Goal: Ask a question

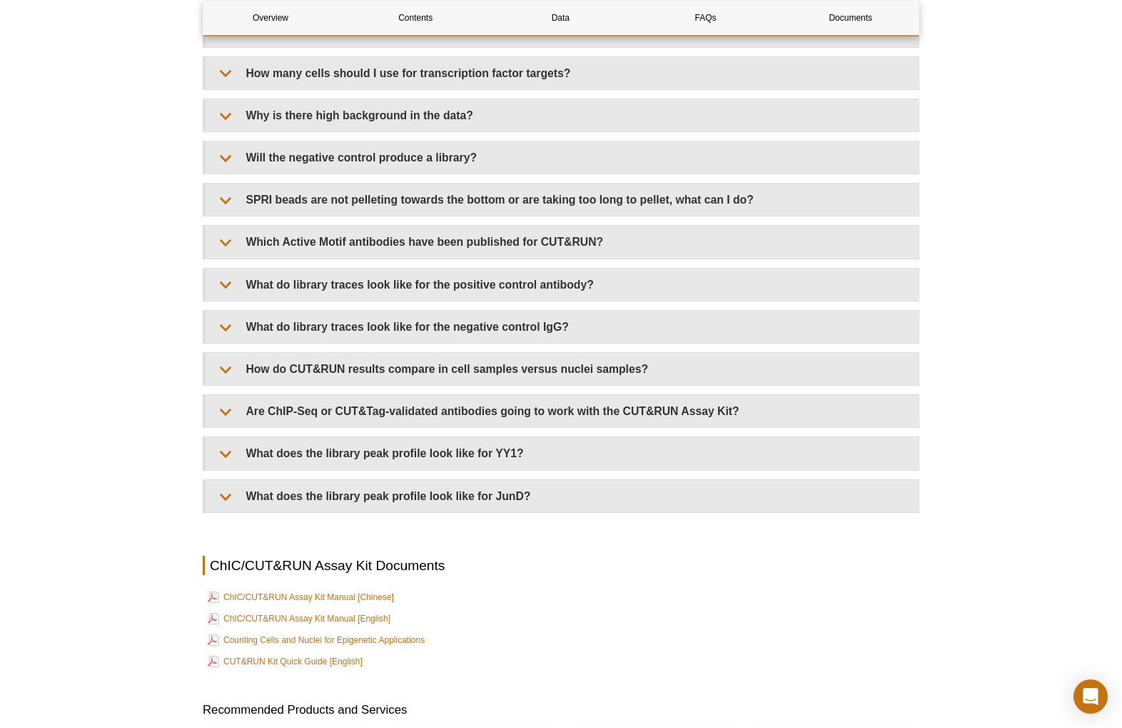
scroll to position [4661, 0]
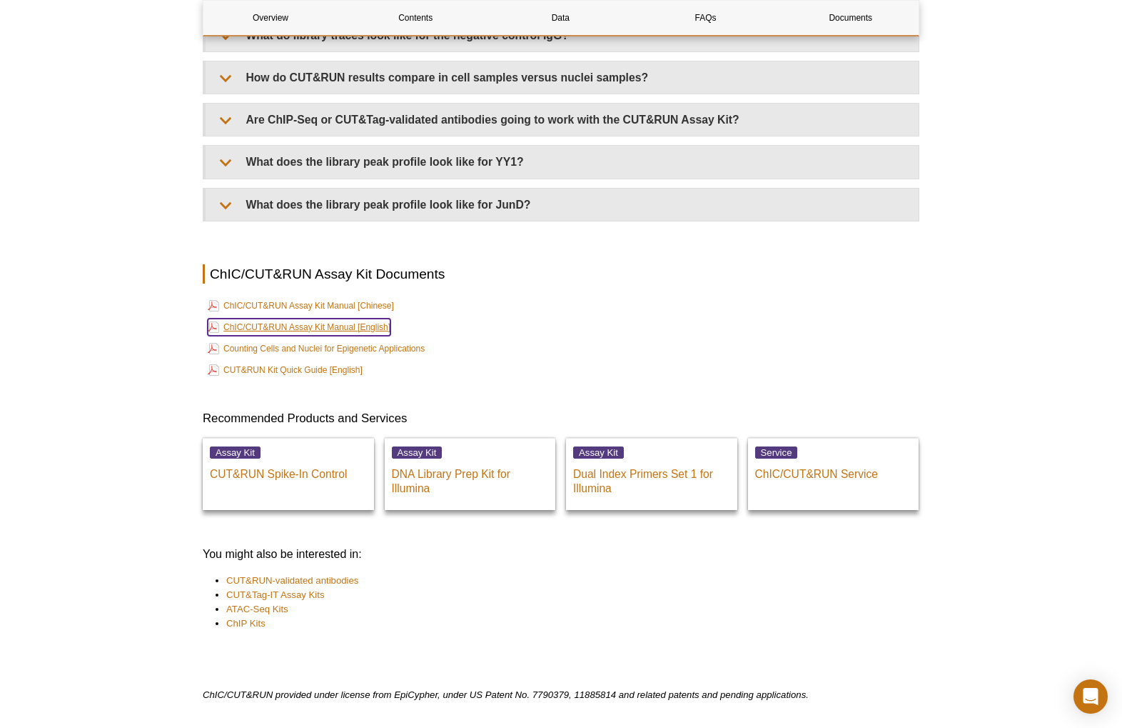
click at [346, 336] on link "ChIC/CUT&RUN Assay Kit Manual [English]" at bounding box center [299, 326] width 183 height 17
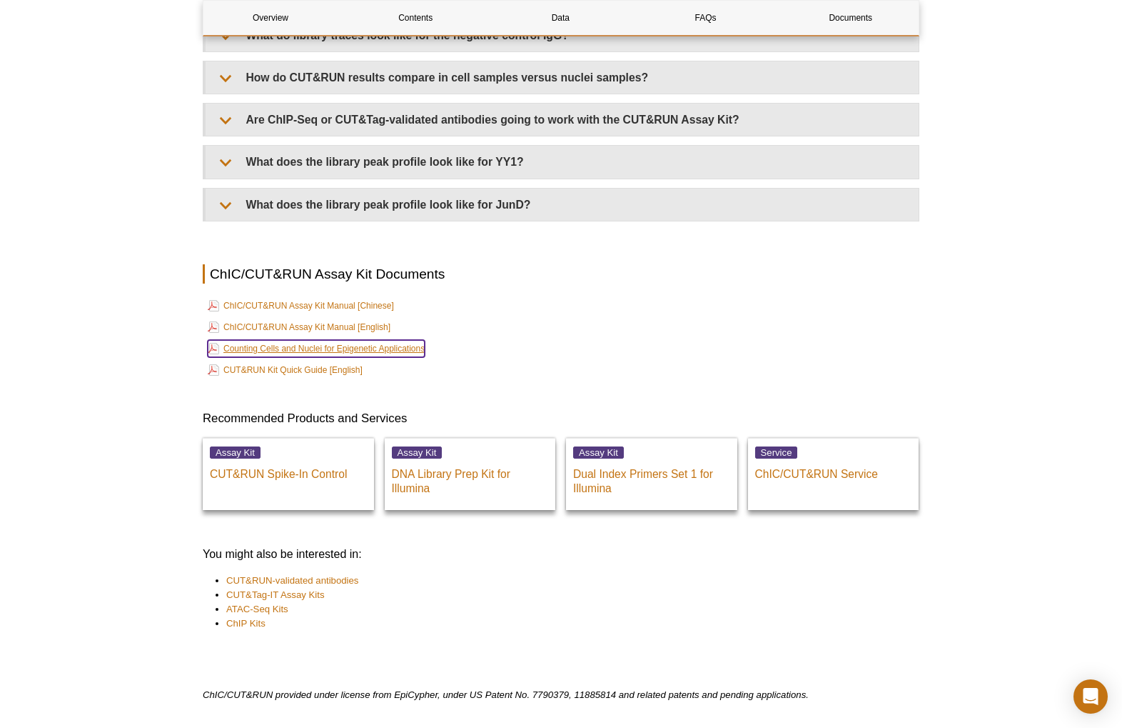
click at [286, 357] on link "Counting Cells and Nuclei for Epigenetic Applications" at bounding box center [316, 348] width 217 height 17
click at [297, 378] on link "CUT&RUN Kit Quick Guide [English]" at bounding box center [285, 369] width 155 height 17
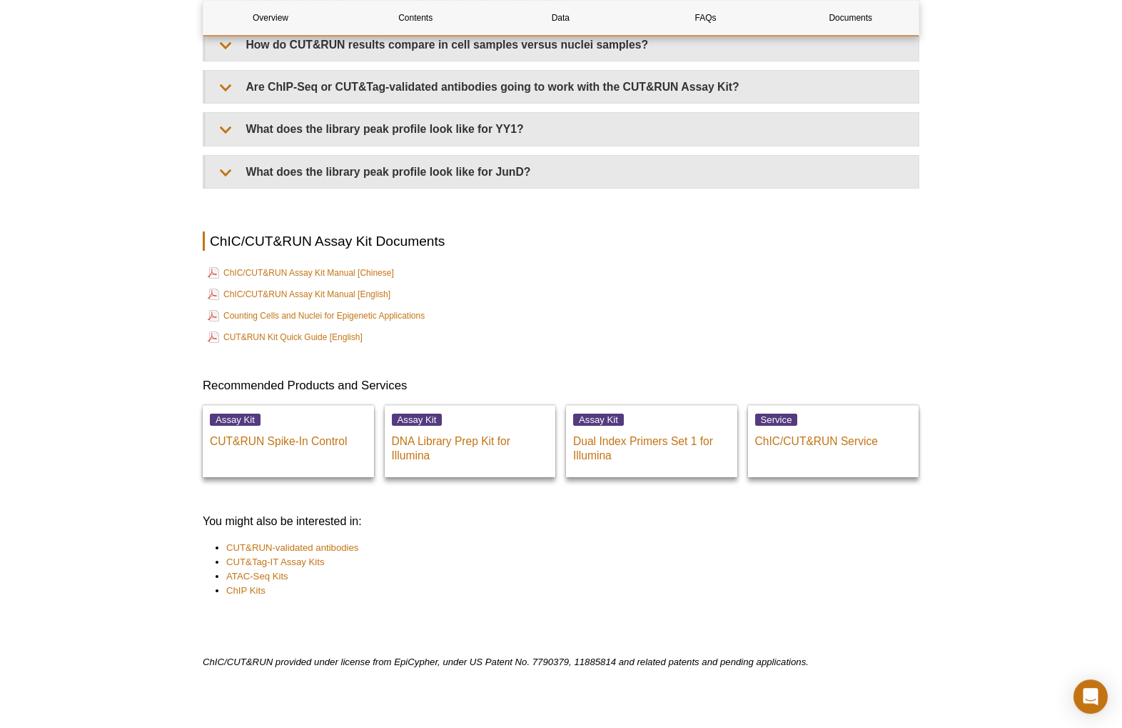
scroll to position [4761, 0]
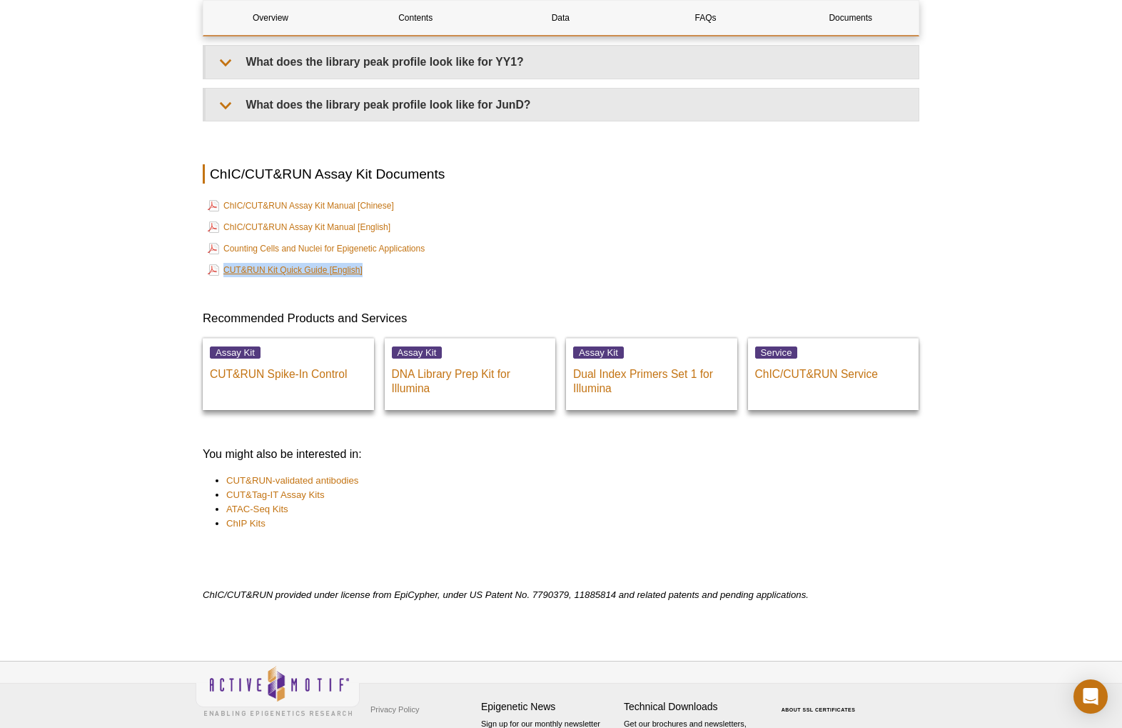
drag, startPoint x: 404, startPoint y: 275, endPoint x: 224, endPoint y: 286, distance: 180.3
click at [224, 280] on td "CUT&RUN Kit Quick Guide [English]" at bounding box center [561, 270] width 714 height 20
copy link "CUT&RUN Kit Quick Guide [English]"
drag, startPoint x: 409, startPoint y: 240, endPoint x: 226, endPoint y: 243, distance: 183.5
click at [226, 237] on td "ChIC/CUT&RUN Assay Kit Manual [English]" at bounding box center [561, 227] width 714 height 20
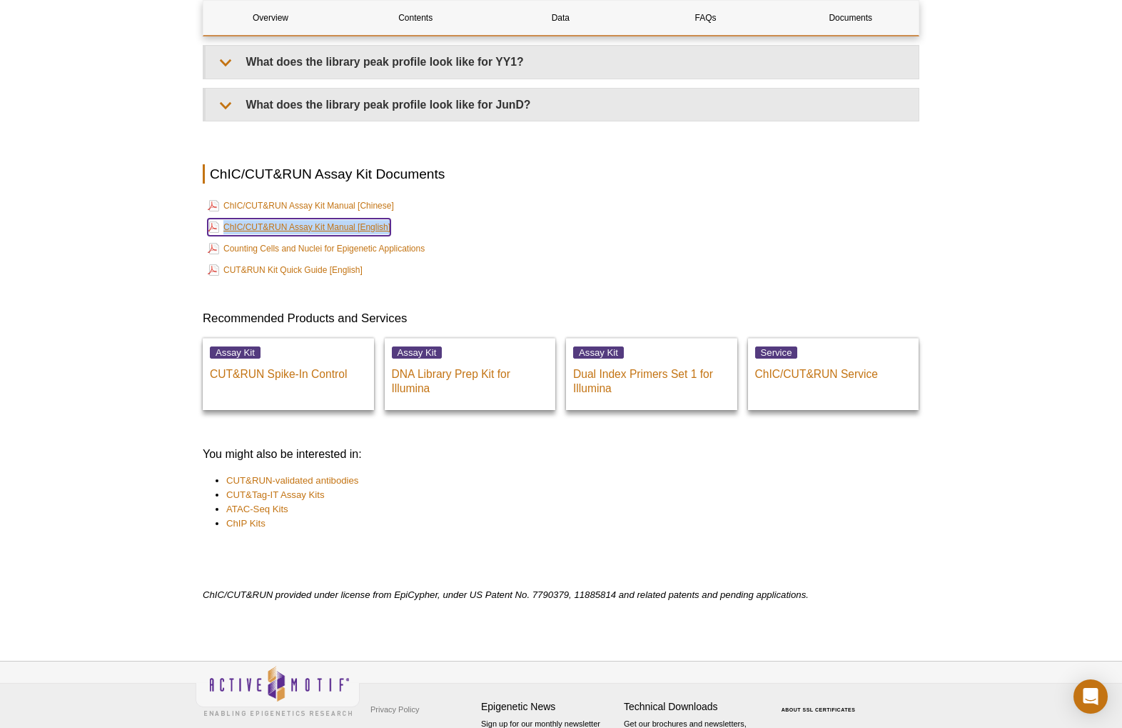
copy link "ChIC/CUT&RUN Assay Kit Manual [English]"
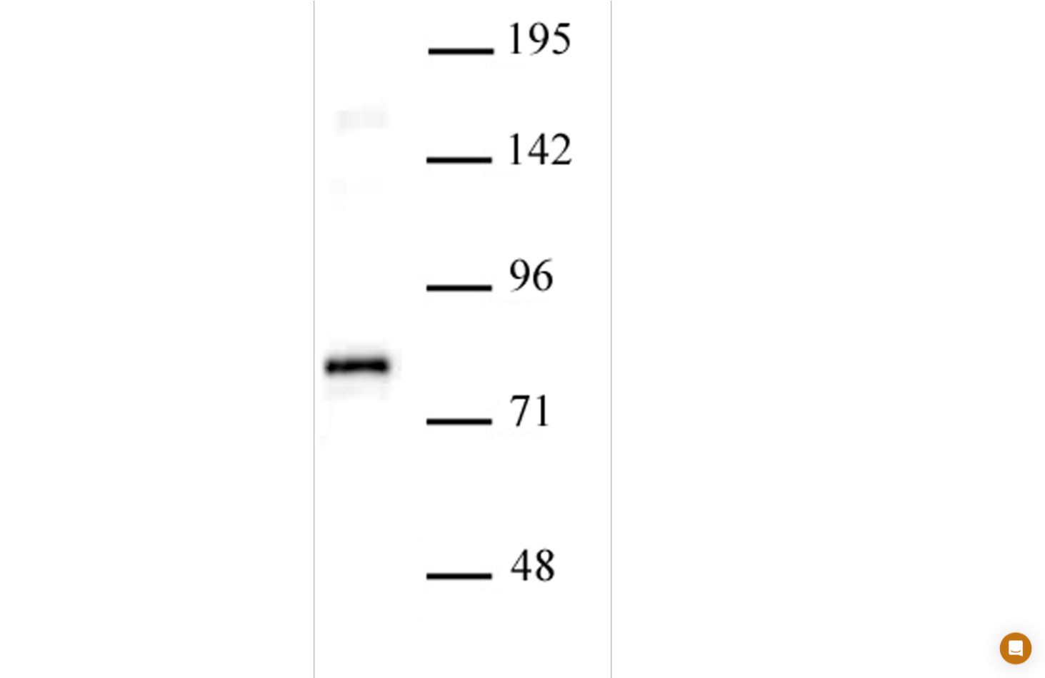
scroll to position [1384, 0]
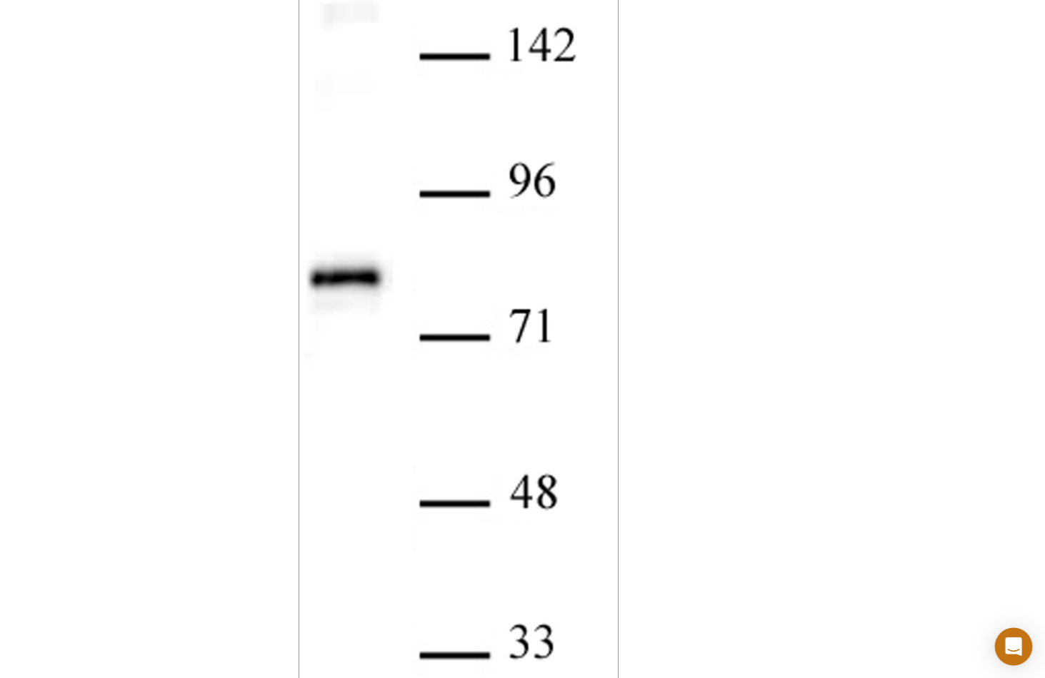
click at [1018, 650] on icon "Open Intercom Messenger" at bounding box center [1013, 647] width 19 height 19
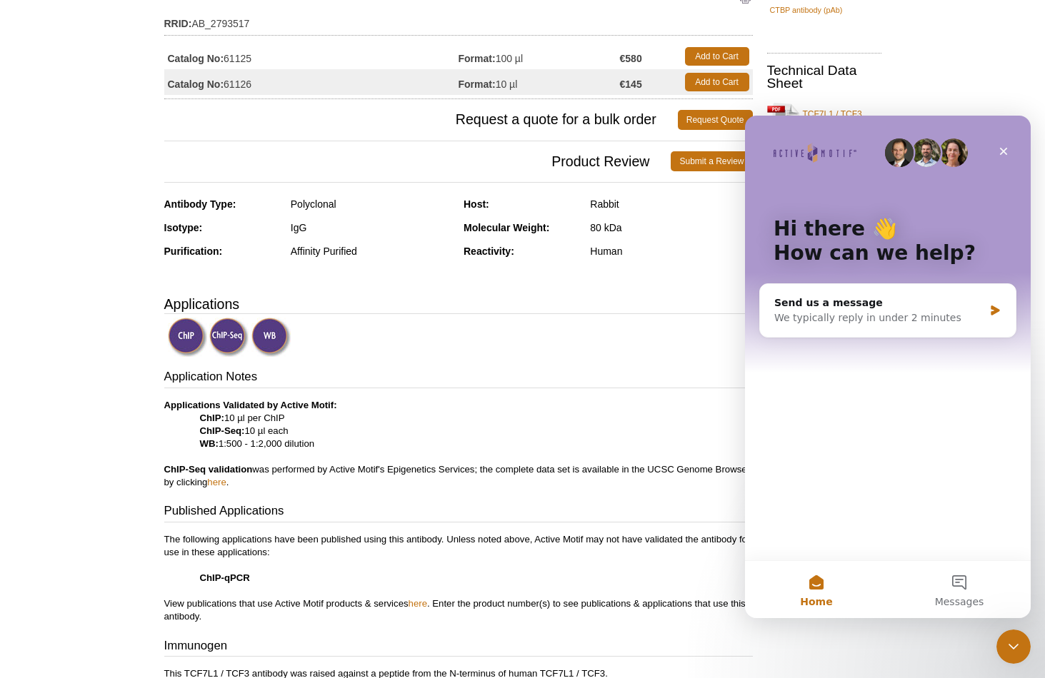
scroll to position [0, 0]
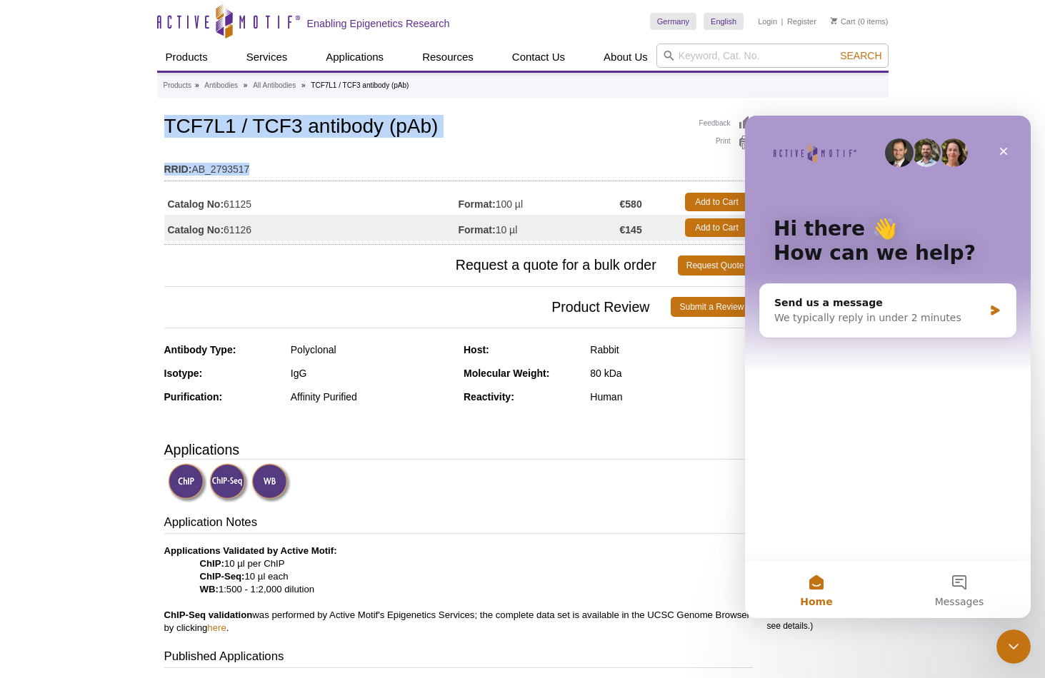
drag, startPoint x: 165, startPoint y: 131, endPoint x: 282, endPoint y: 173, distance: 124.4
click at [282, 173] on div "Feedback Print TCF7L1 / TCF3 antibody (pAb) RRID: AB_2793517 Catalog No: 61125 …" at bounding box center [458, 179] width 588 height 132
click at [357, 155] on td "RRID: AB_2793517" at bounding box center [458, 165] width 588 height 23
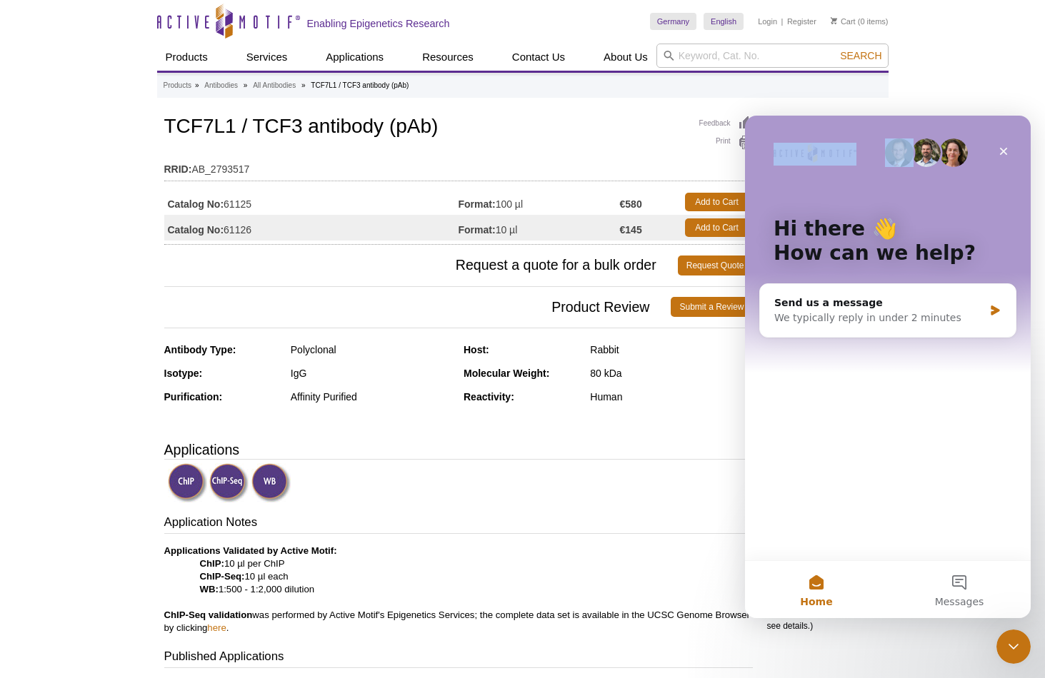
drag, startPoint x: 860, startPoint y: 129, endPoint x: 889, endPoint y: 119, distance: 30.3
click at [889, 119] on div "Hi there 👋 How can we help?" at bounding box center [887, 244] width 257 height 257
click at [917, 315] on div "We typically reply in under 2 minutes" at bounding box center [878, 318] width 209 height 15
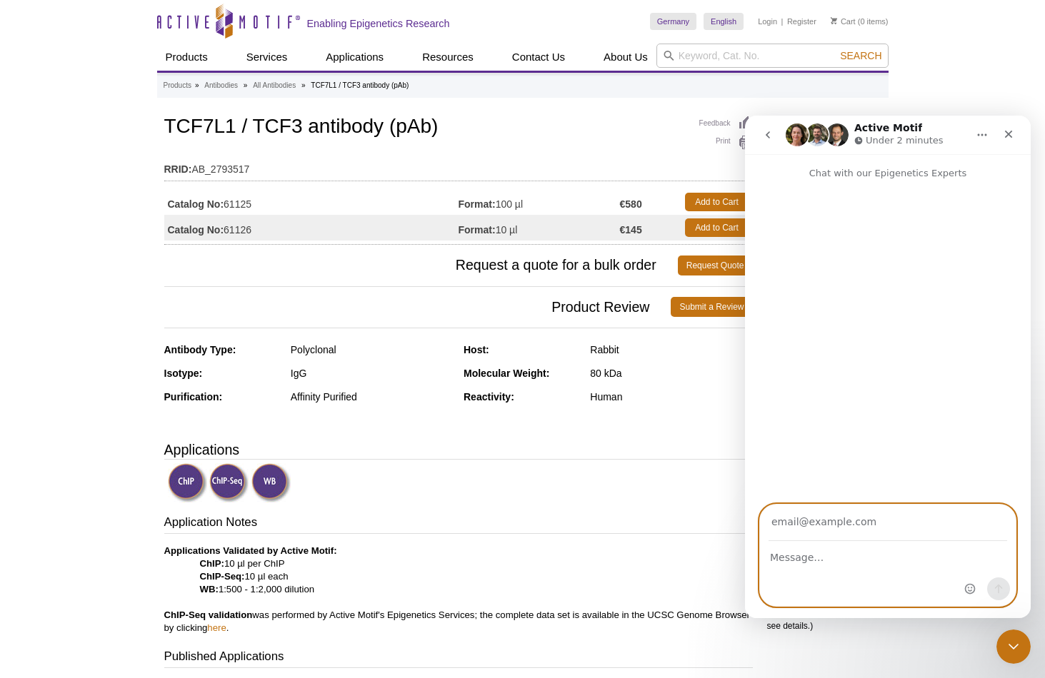
click at [841, 560] on textarea "Message…" at bounding box center [888, 554] width 256 height 24
click at [848, 126] on div "Intercom messenger" at bounding box center [816, 135] width 63 height 25
click at [886, 188] on div "Intercom messenger" at bounding box center [888, 189] width 286 height 17
click at [888, 191] on div "Intercom messenger" at bounding box center [888, 189] width 286 height 17
click at [935, 568] on div "Intercom messenger" at bounding box center [888, 574] width 256 height 64
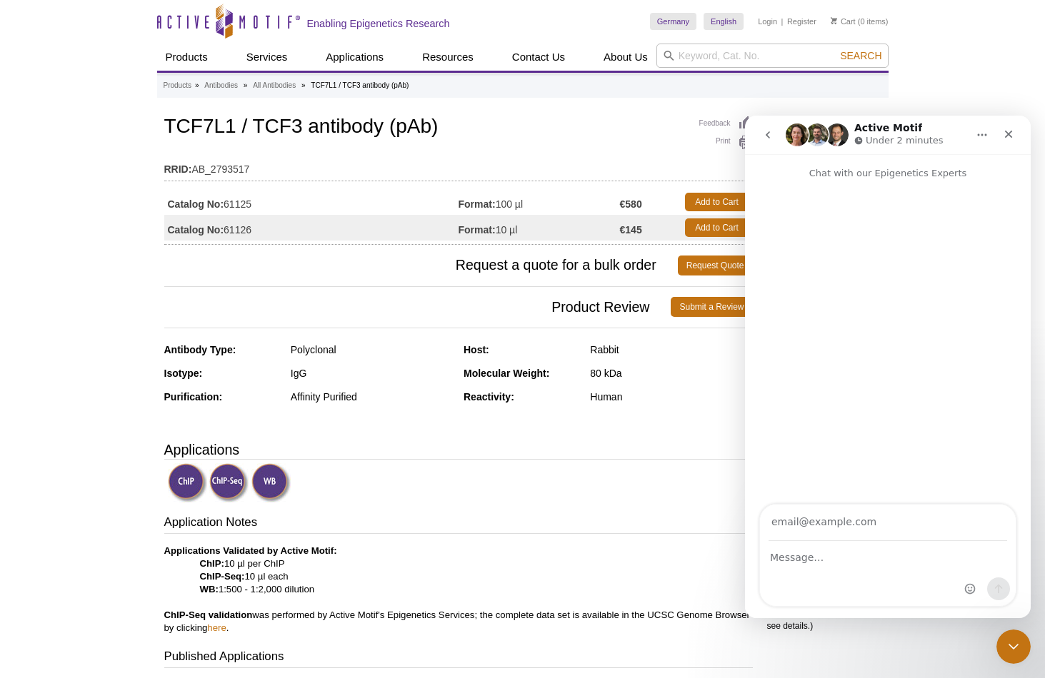
click at [858, 570] on div "Intercom messenger" at bounding box center [888, 574] width 256 height 64
click at [800, 550] on textarea "Message…" at bounding box center [888, 554] width 256 height 24
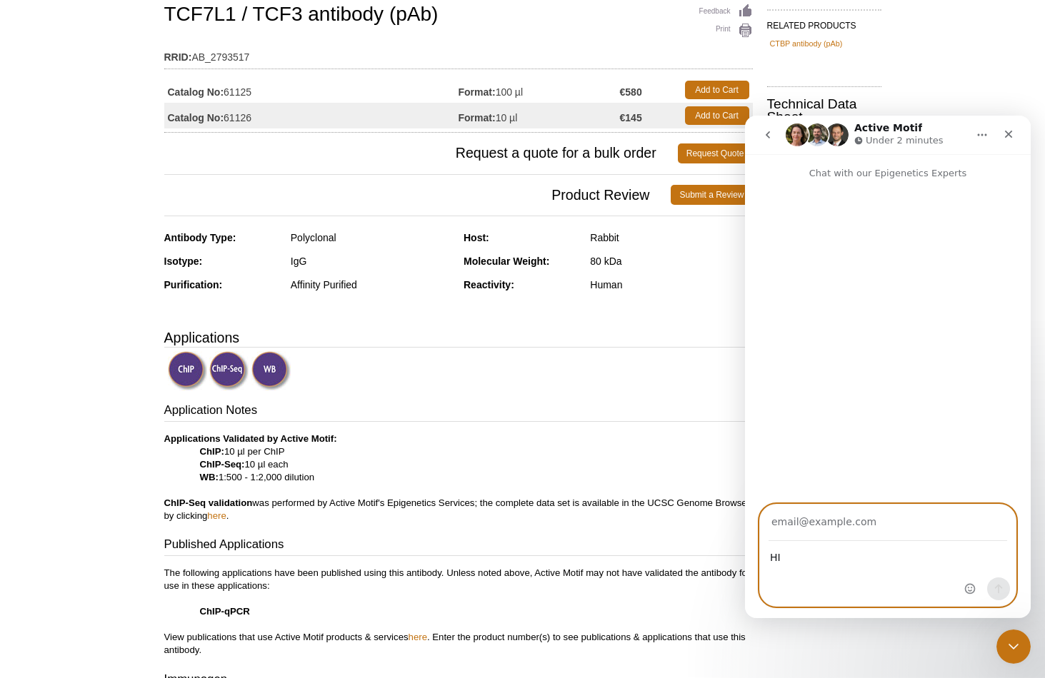
scroll to position [146, 0]
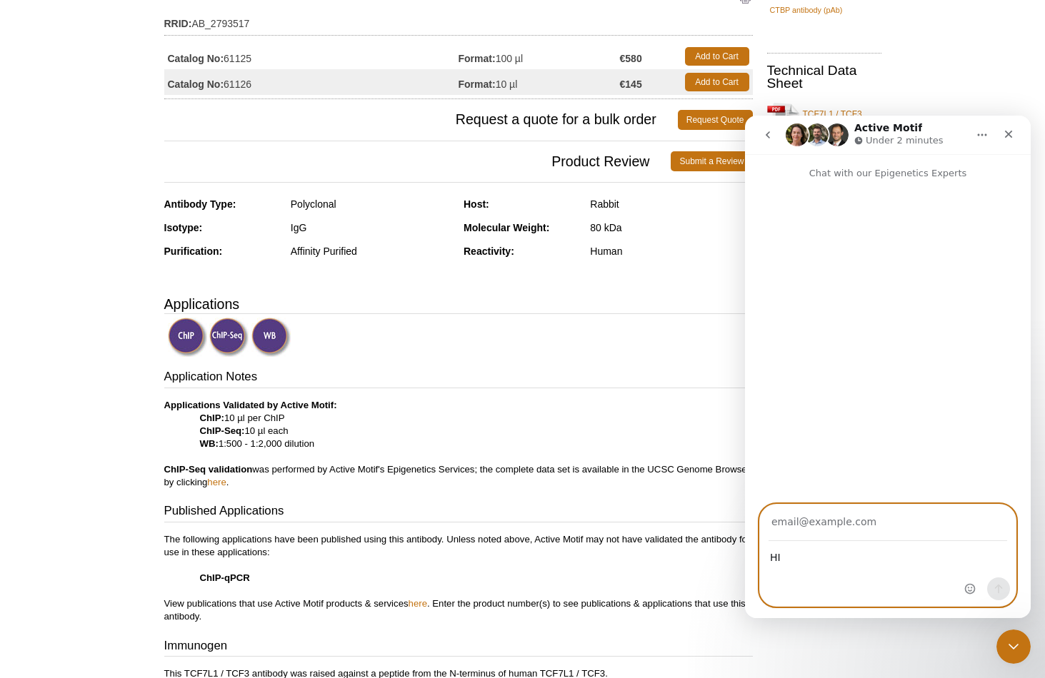
type textarea "HI"
click at [771, 136] on icon "go back" at bounding box center [767, 134] width 11 height 11
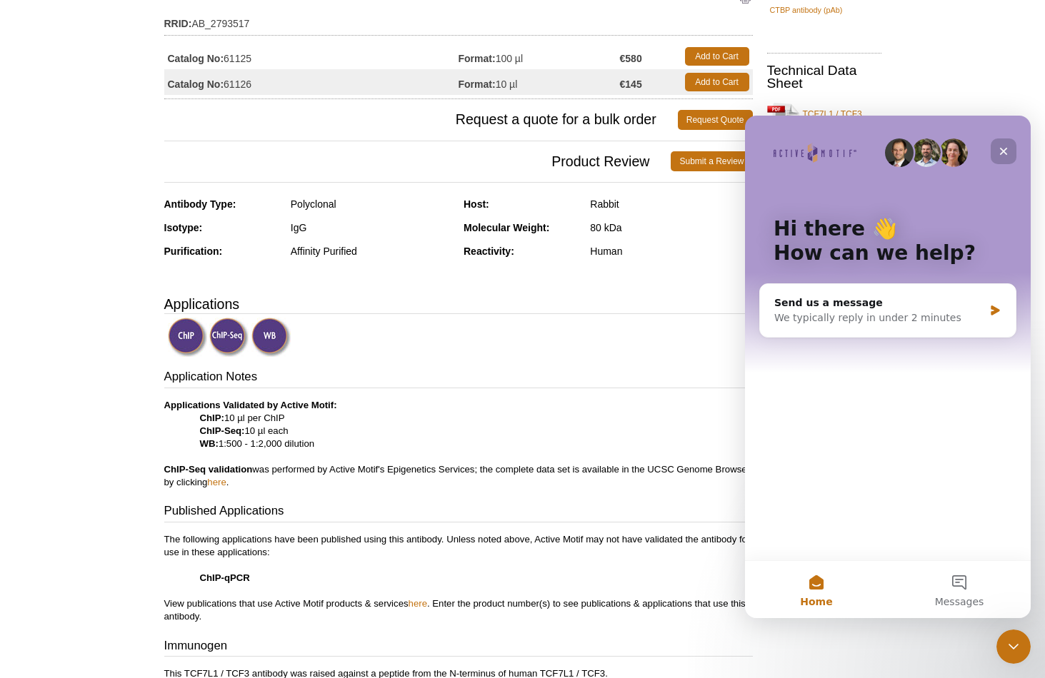
click at [1003, 144] on div "Close" at bounding box center [1003, 152] width 26 height 26
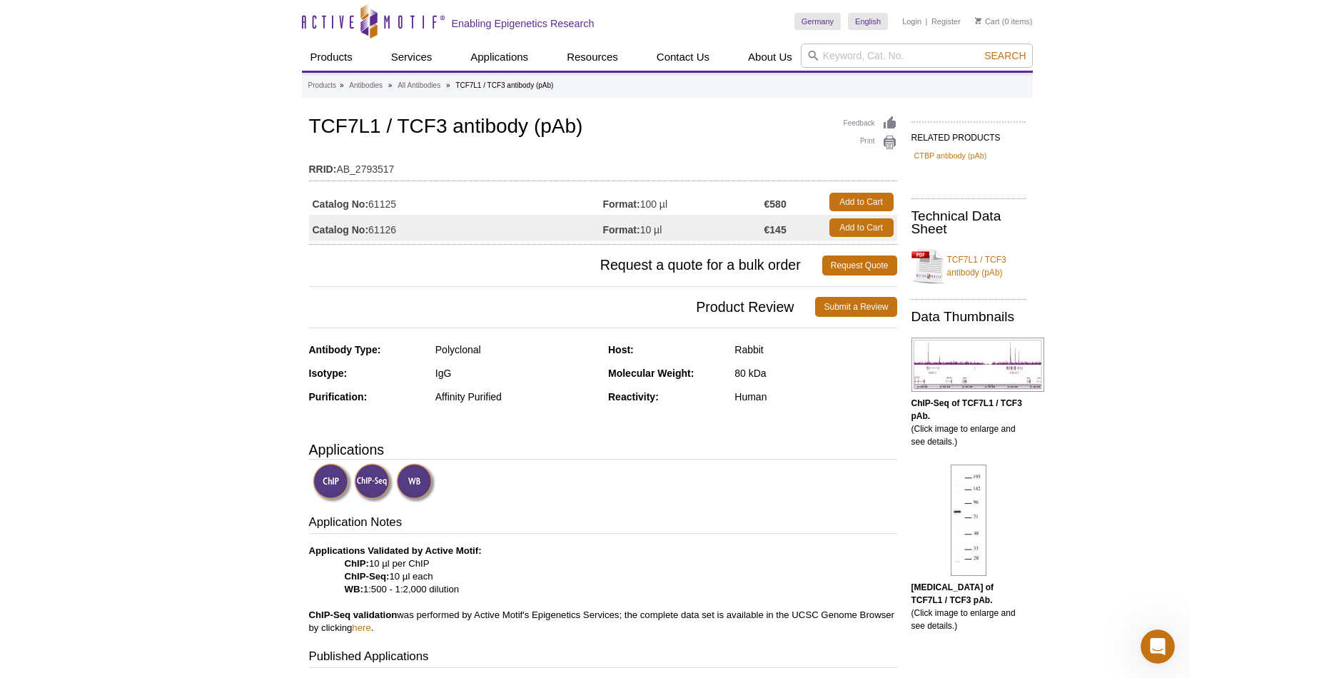
scroll to position [0, 0]
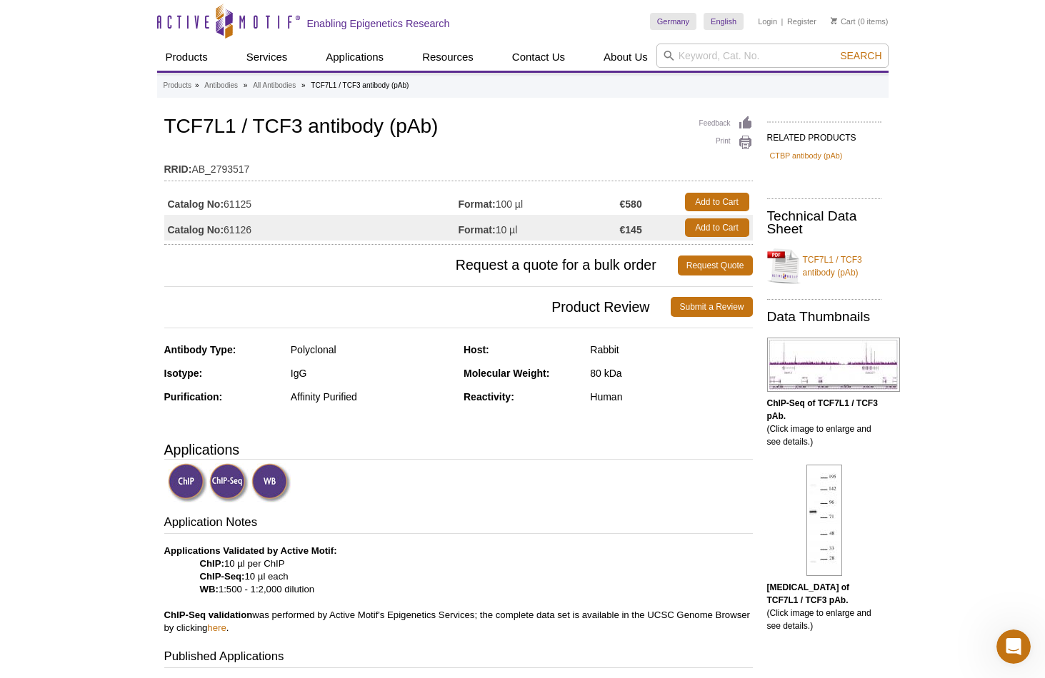
drag, startPoint x: 271, startPoint y: 201, endPoint x: 164, endPoint y: 201, distance: 107.8
copy td "Catalog No: 61125"
click at [1015, 641] on icon "Open Intercom Messenger" at bounding box center [1012, 645] width 24 height 24
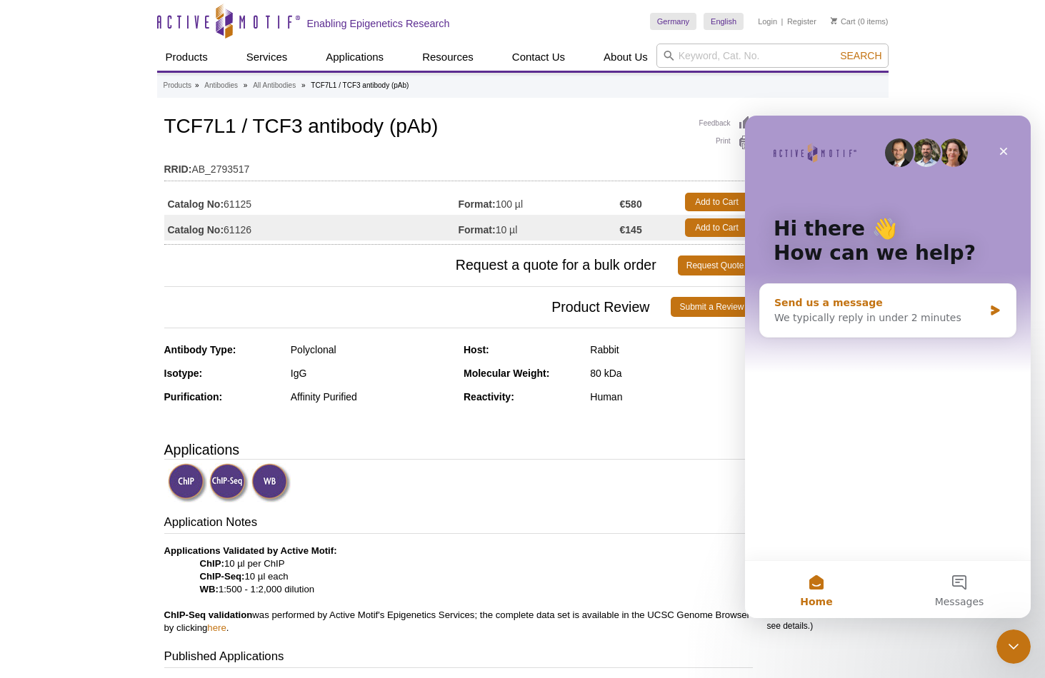
click at [1002, 305] on div "Send us a message We typically reply in under 2 minutes" at bounding box center [888, 310] width 256 height 53
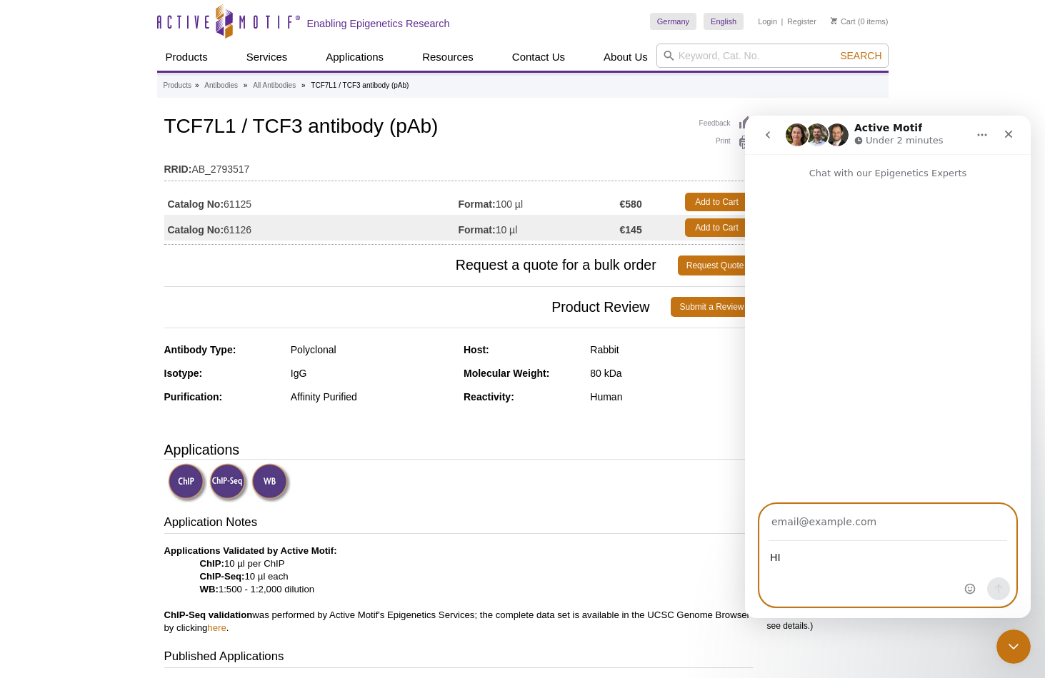
click at [819, 556] on textarea "HI" at bounding box center [888, 554] width 256 height 24
paste textarea "Catalog No: 61125"
click at [785, 556] on textarea "HI Catalog No: 61125" at bounding box center [888, 554] width 256 height 24
click at [782, 560] on textarea "HI Catalog No: 61125" at bounding box center [888, 554] width 256 height 24
click at [814, 566] on textarea "HI have you test the TCF7l1 antibody Catalog No: 61125" at bounding box center [888, 561] width 256 height 39
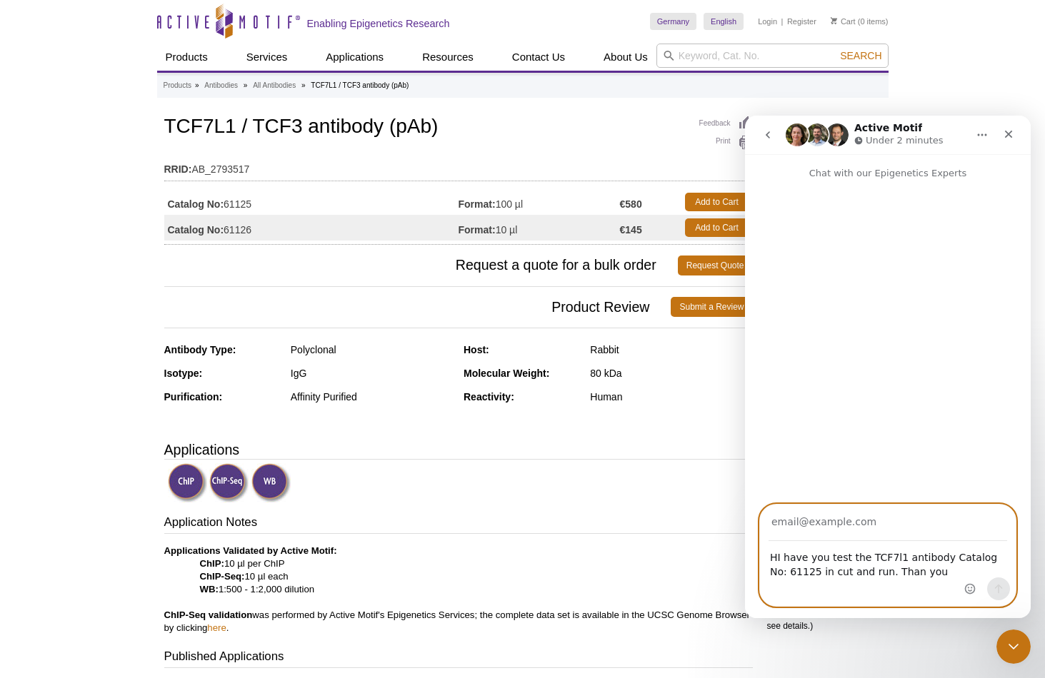
type textarea "HI have you test the TCF7l1 antibody Catalog No: 61125 in cut and run. Than you"
click at [881, 531] on input "Your email" at bounding box center [887, 523] width 238 height 36
click at [869, 522] on input "Your email" at bounding box center [887, 523] width 238 height 36
click at [896, 441] on div "Intercom messenger" at bounding box center [888, 344] width 286 height 326
click at [878, 525] on input "Your email" at bounding box center [887, 523] width 238 height 36
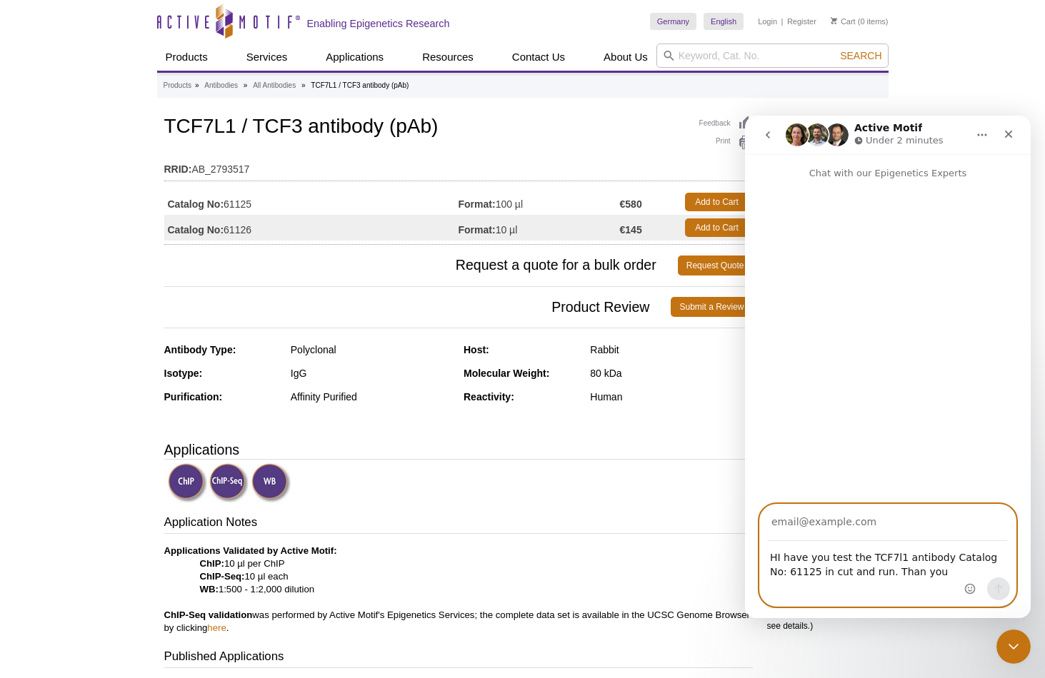
click at [830, 526] on input "Your email" at bounding box center [887, 523] width 238 height 36
type input "fr2002fr@126.com"
click at [779, 551] on textarea "HI have you test the TCF7l1 antibody Catalog No: 61125 in cut and run. Than you" at bounding box center [888, 561] width 256 height 39
click at [844, 558] on textarea "HI, have you test the TCF7l1 antibody Catalog No: 61125 in cut and run. Than you" at bounding box center [888, 561] width 256 height 39
type textarea "HI, have you tested the TCF7l1 antibody Catalog No: 61125 in cut and run. Than …"
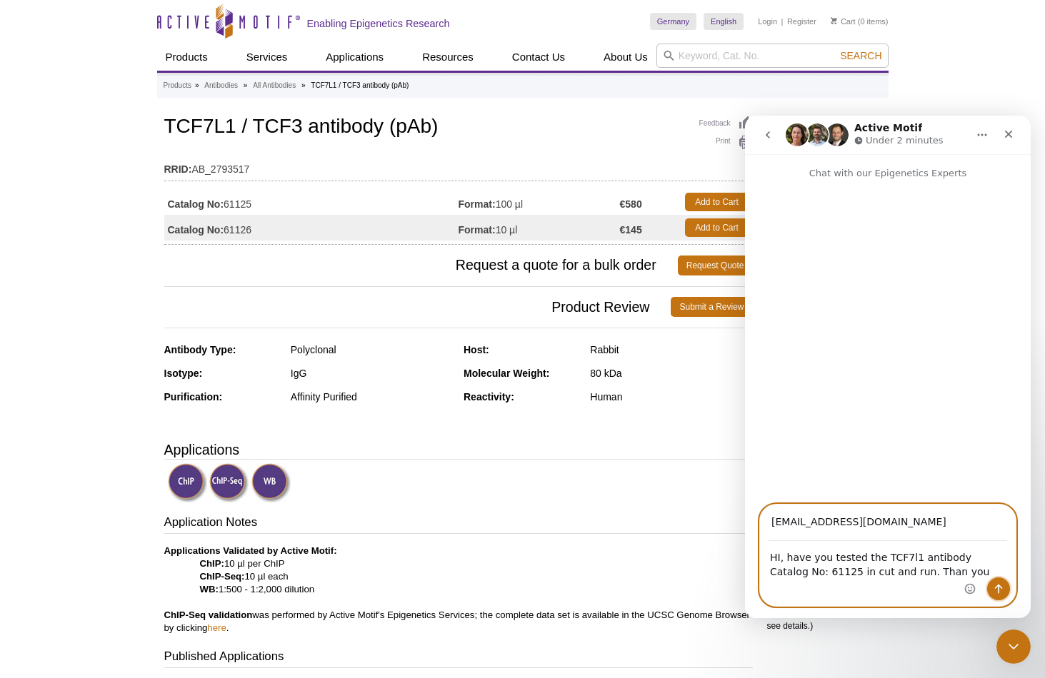
click at [998, 585] on icon "Send a message…" at bounding box center [999, 589] width 8 height 9
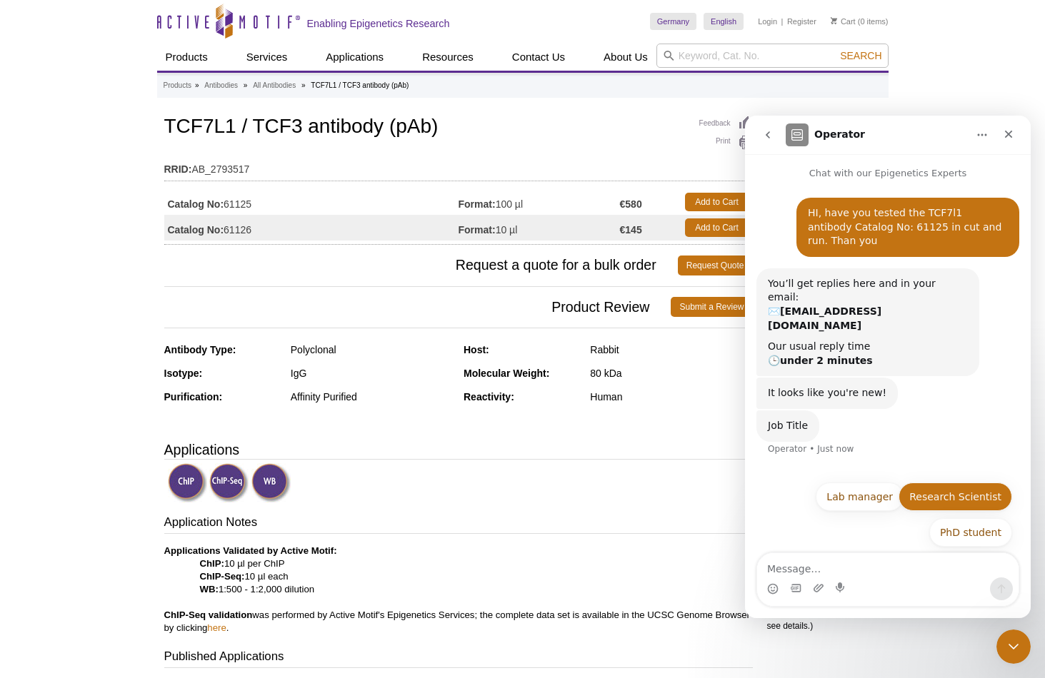
click at [970, 495] on button "Research Scientist" at bounding box center [955, 497] width 114 height 29
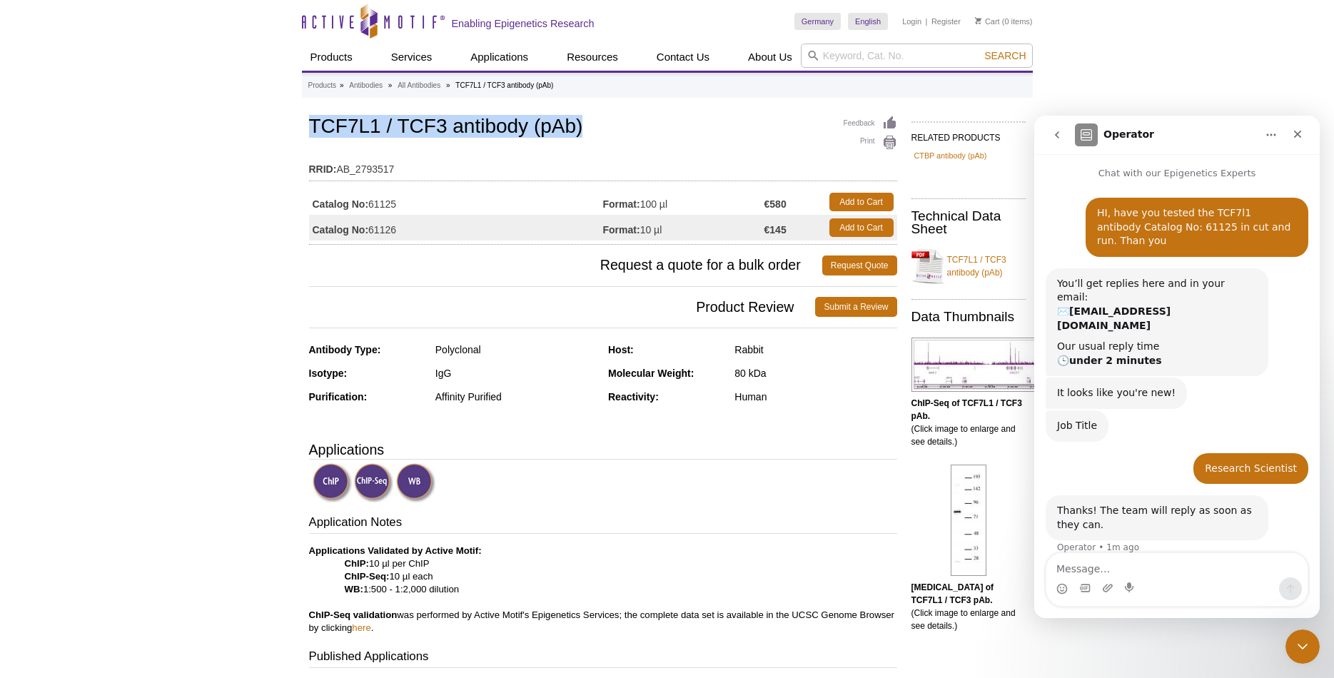
drag, startPoint x: 307, startPoint y: 126, endPoint x: 586, endPoint y: 130, distance: 279.2
copy h1 "TCF7L1 / TCF3 antibody (pAb)"
click at [376, 208] on td "Catalog No: 61125" at bounding box center [456, 202] width 294 height 26
drag, startPoint x: 372, startPoint y: 207, endPoint x: 399, endPoint y: 204, distance: 27.3
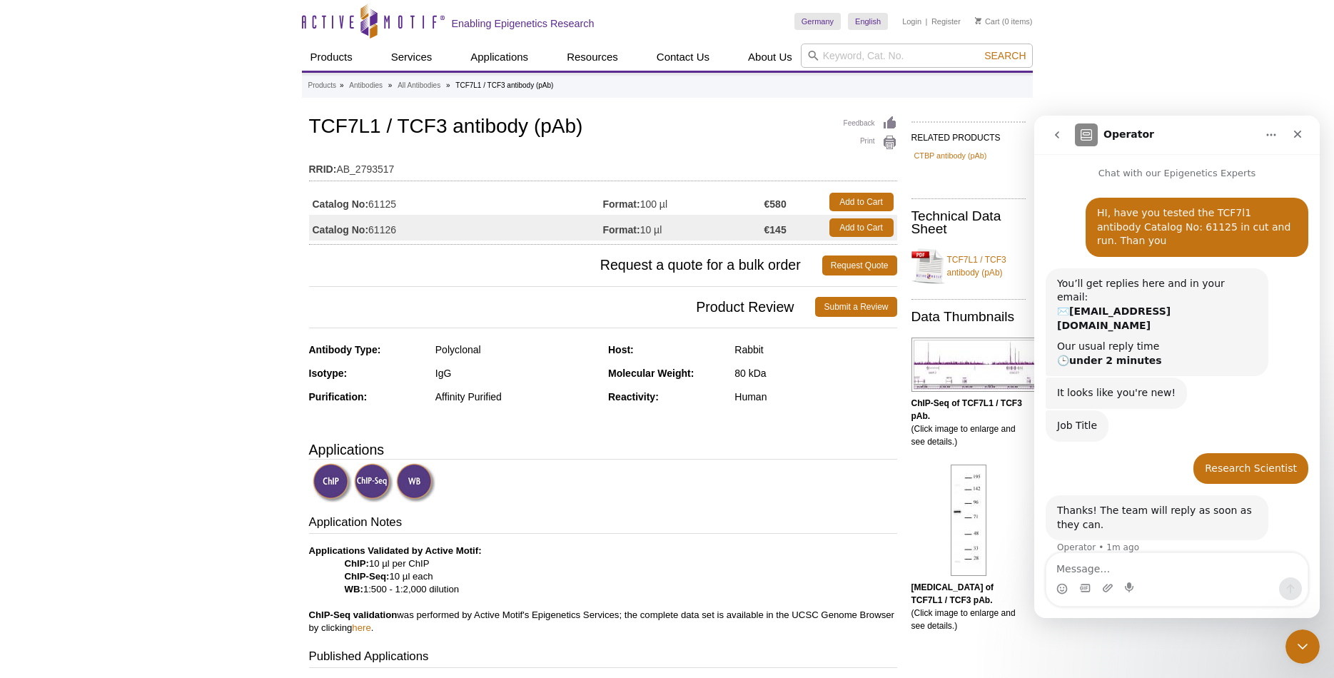
click at [399, 204] on td "Catalog No: 61125" at bounding box center [456, 202] width 294 height 26
copy td "61125"
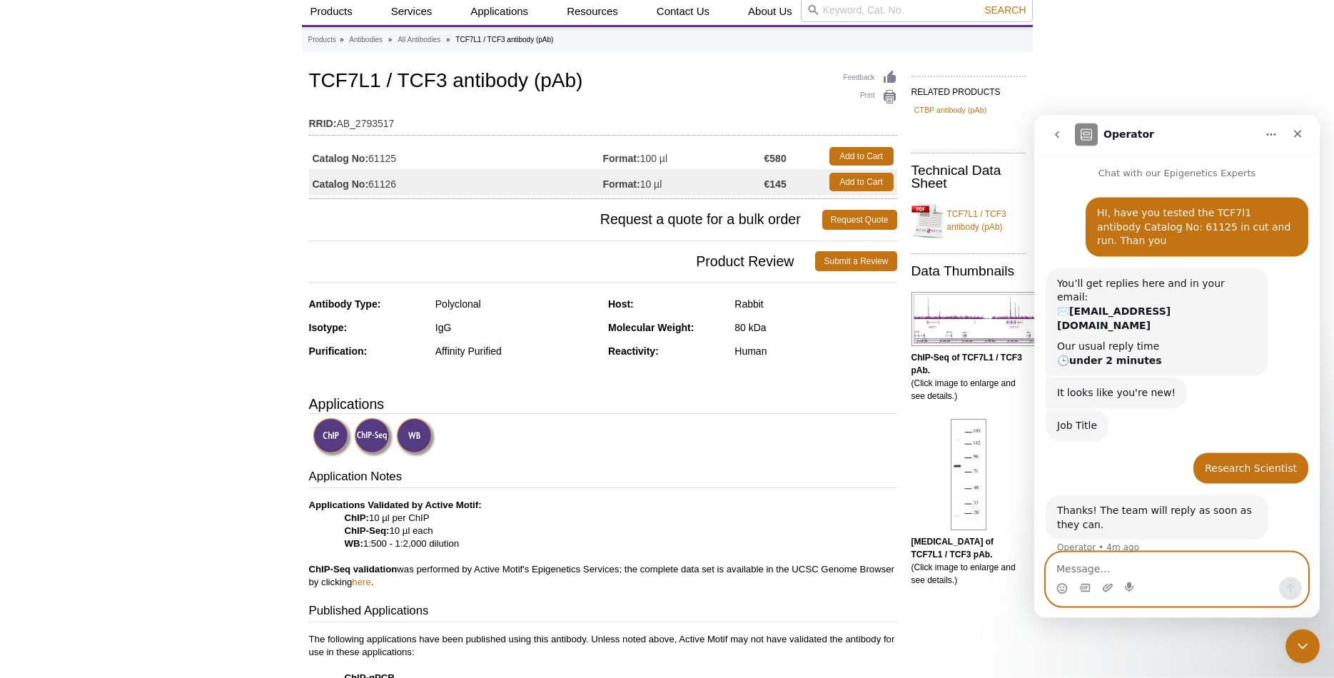
scroll to position [73, 0]
